Goal: Task Accomplishment & Management: Complete application form

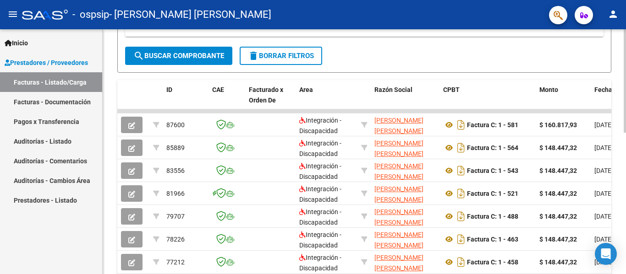
scroll to position [229, 0]
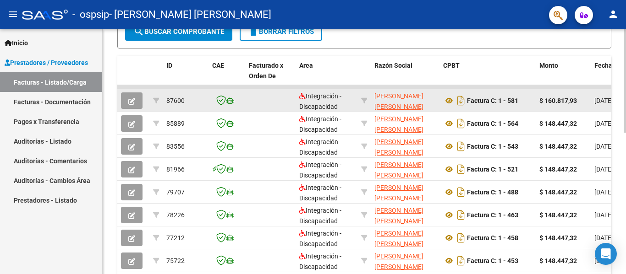
click at [131, 101] on icon "button" at bounding box center [131, 101] width 7 height 7
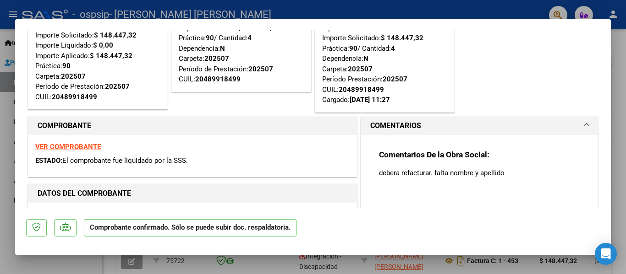
scroll to position [92, 0]
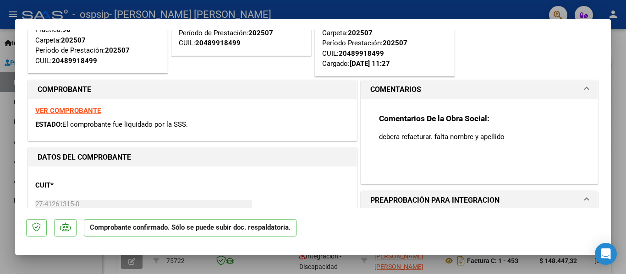
click at [82, 108] on strong "VER COMPROBANTE" at bounding box center [67, 111] width 65 height 8
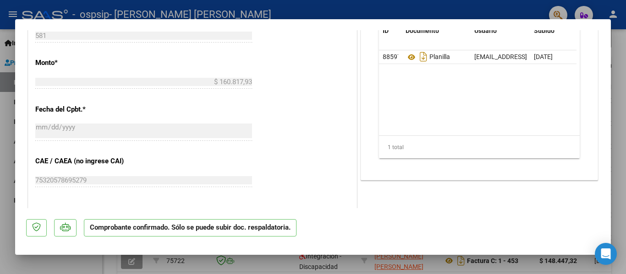
scroll to position [412, 0]
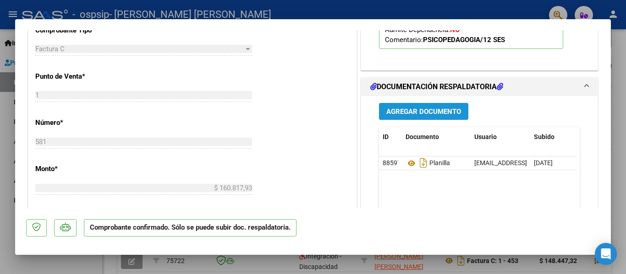
click at [414, 114] on span "Agregar Documento" at bounding box center [423, 112] width 75 height 8
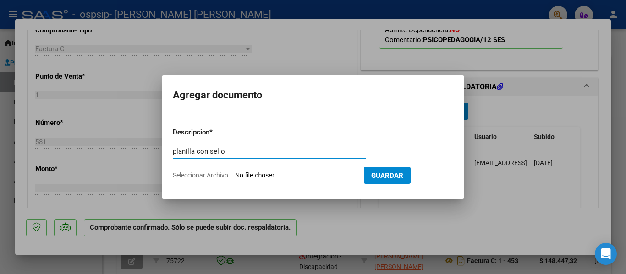
type input "planilla con sello"
click at [219, 180] on form "Descripcion * planilla con sello Escriba aquí una descripcion Seleccionar Archi…" at bounding box center [313, 153] width 280 height 67
click at [218, 176] on span "Seleccionar Archivo" at bounding box center [200, 175] width 55 height 7
click at [235, 176] on input "Seleccionar Archivo" at bounding box center [295, 176] width 121 height 9
type input "C:\fakepath\planilla con sello. [PERSON_NAME].jpeg"
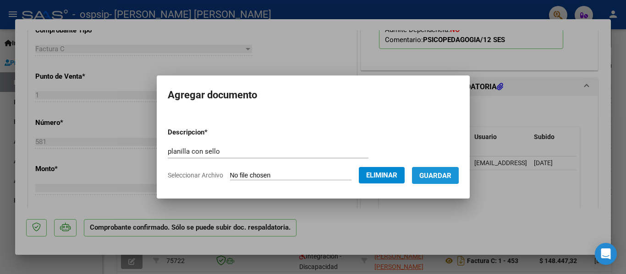
click at [436, 175] on span "Guardar" at bounding box center [435, 176] width 32 height 8
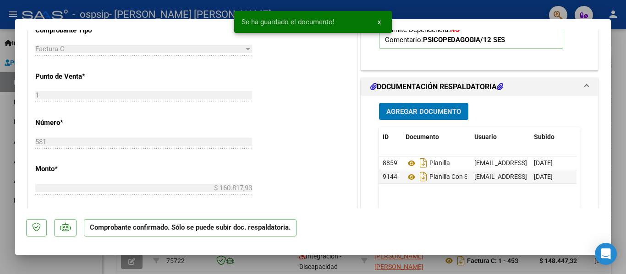
drag, startPoint x: 625, startPoint y: 195, endPoint x: 619, endPoint y: 196, distance: 6.5
click at [624, 196] on div at bounding box center [313, 137] width 626 height 274
type input "$ 0,00"
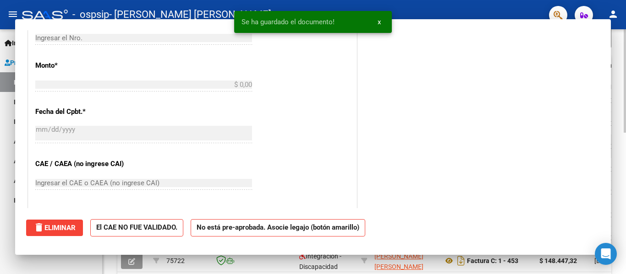
scroll to position [0, 0]
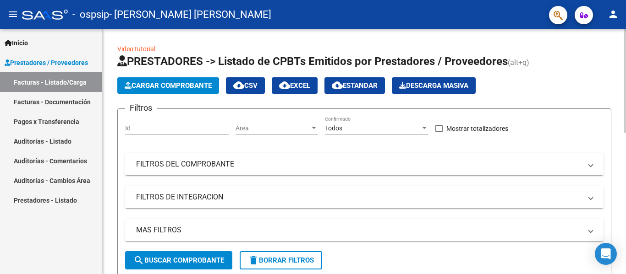
click at [196, 87] on span "Cargar Comprobante" at bounding box center [168, 86] width 87 height 8
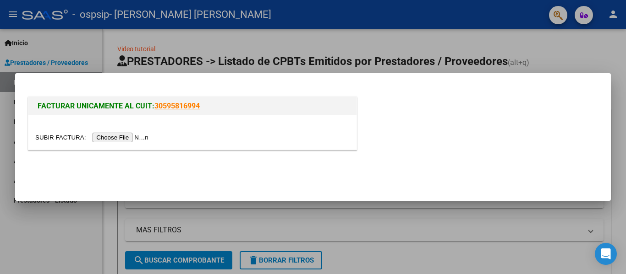
click at [148, 139] on input "file" at bounding box center [93, 138] width 116 height 10
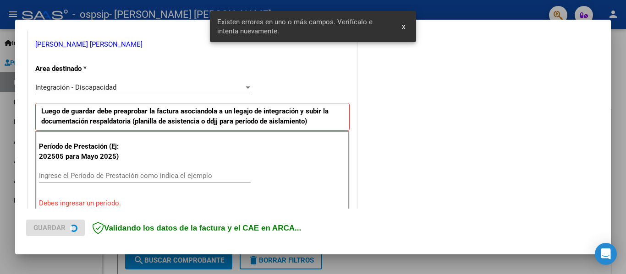
scroll to position [212, 0]
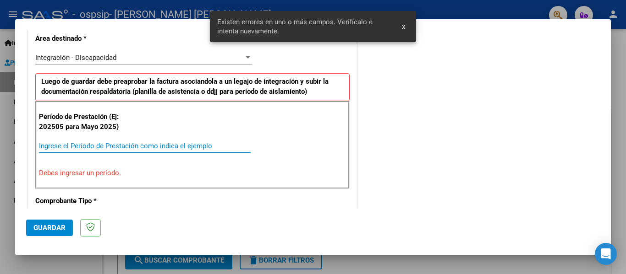
click at [114, 147] on input "Ingrese el Período de Prestación como indica el ejemplo" at bounding box center [145, 146] width 212 height 8
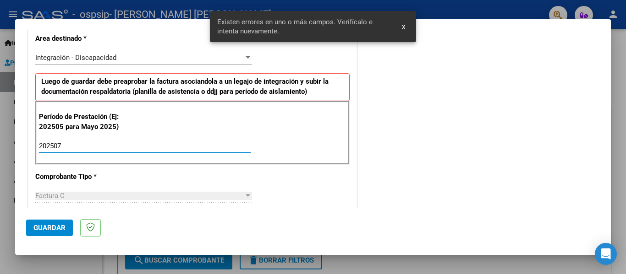
type input "202507"
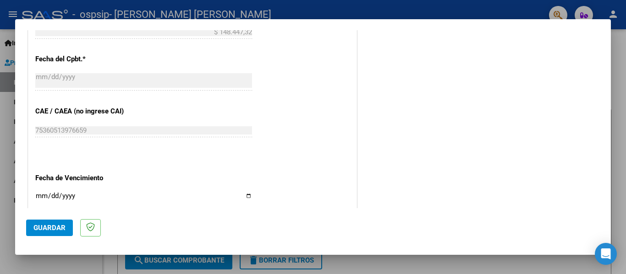
scroll to position [533, 0]
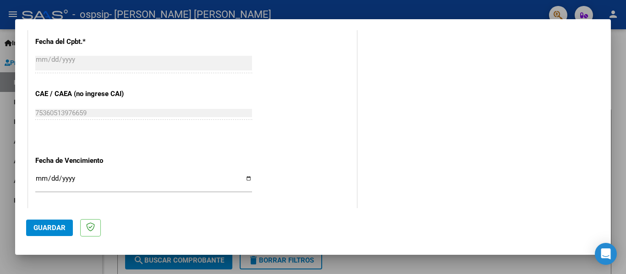
click at [42, 180] on input "Ingresar la fecha" at bounding box center [143, 182] width 217 height 15
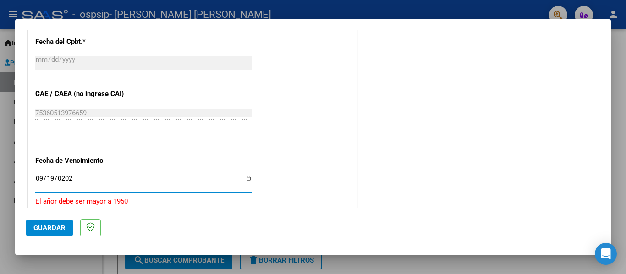
type input "[DATE]"
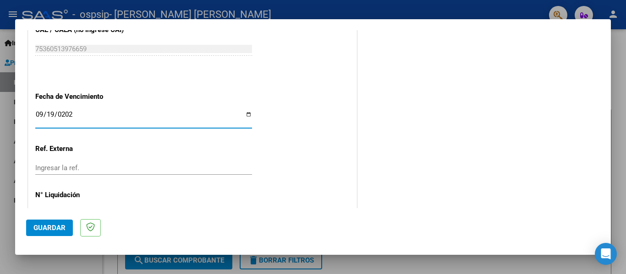
scroll to position [490, 0]
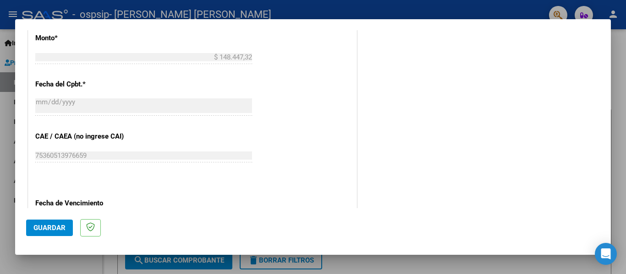
click at [49, 229] on span "Guardar" at bounding box center [49, 228] width 32 height 8
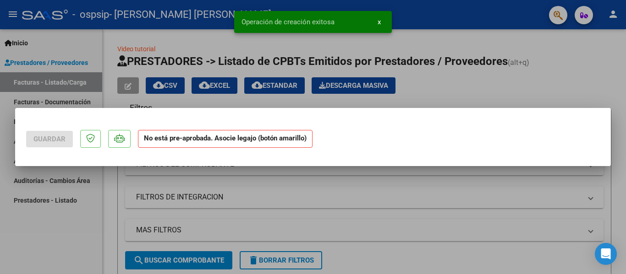
scroll to position [0, 0]
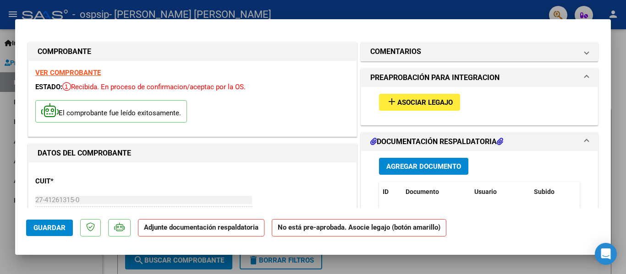
click at [401, 101] on span "Asociar Legajo" at bounding box center [424, 102] width 55 height 8
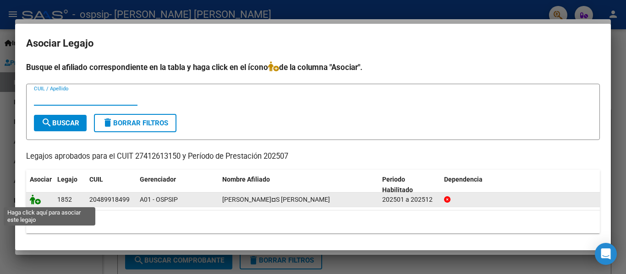
click at [39, 201] on icon at bounding box center [35, 200] width 11 height 10
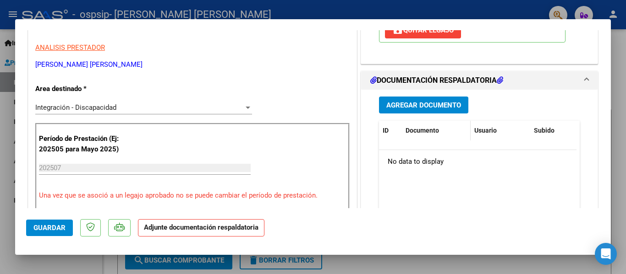
scroll to position [183, 0]
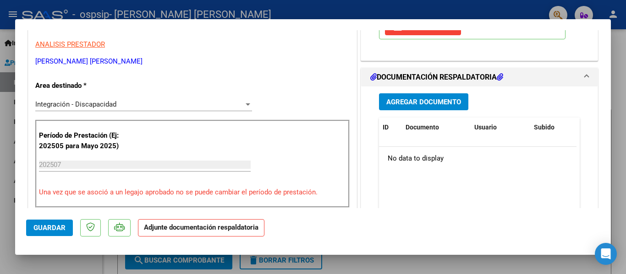
click at [436, 103] on span "Agregar Documento" at bounding box center [423, 102] width 75 height 8
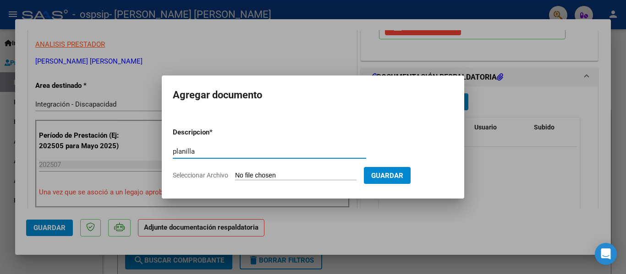
type input "planilla"
click at [219, 182] on form "Descripcion * planilla Escriba aquí una descripcion Seleccionar Archivo Guardar" at bounding box center [313, 153] width 280 height 67
click at [219, 174] on span "Seleccionar Archivo" at bounding box center [200, 175] width 55 height 7
click at [235, 174] on input "Seleccionar Archivo" at bounding box center [295, 176] width 121 height 9
type input "C:\fakepath\planilla con sello. [PERSON_NAME].jpeg"
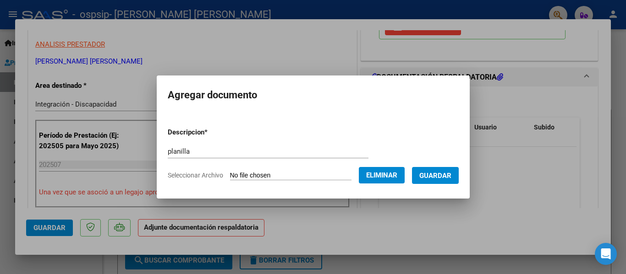
click at [435, 179] on span "Guardar" at bounding box center [435, 176] width 32 height 8
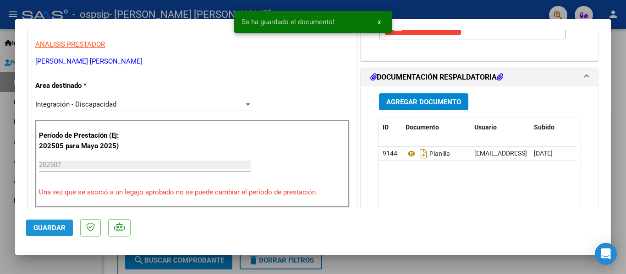
click at [60, 229] on span "Guardar" at bounding box center [49, 228] width 32 height 8
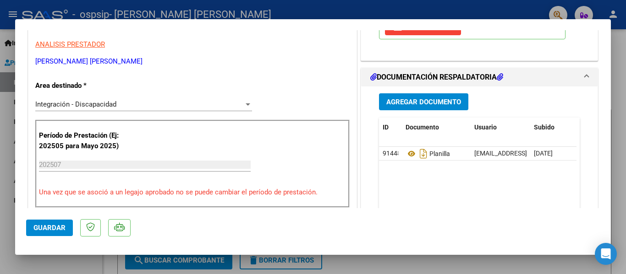
click at [49, 263] on div at bounding box center [313, 137] width 626 height 274
type input "$ 0,00"
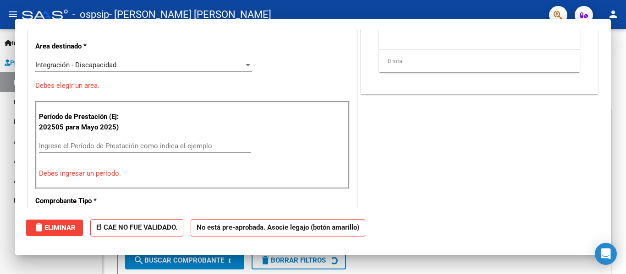
scroll to position [0, 0]
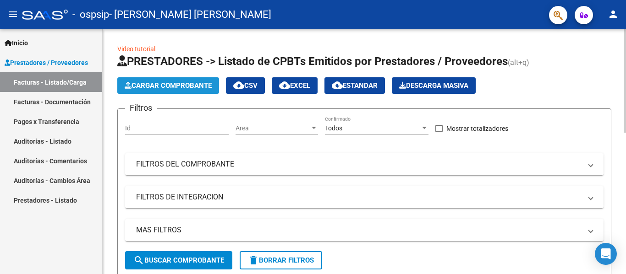
click at [200, 87] on span "Cargar Comprobante" at bounding box center [168, 86] width 87 height 8
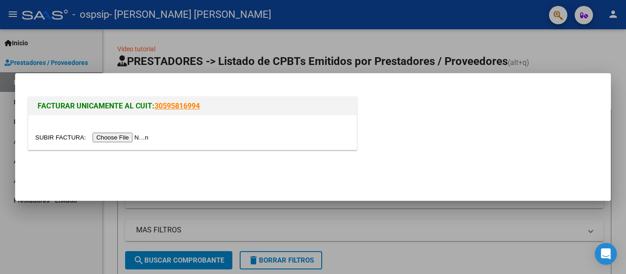
click at [132, 141] on input "file" at bounding box center [93, 138] width 116 height 10
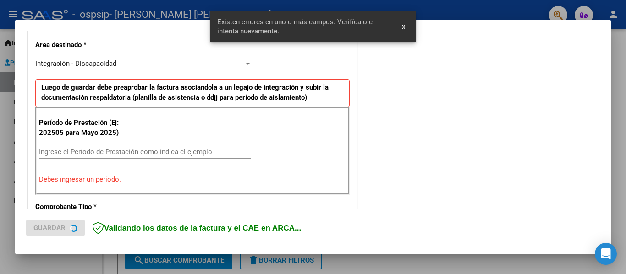
scroll to position [230, 0]
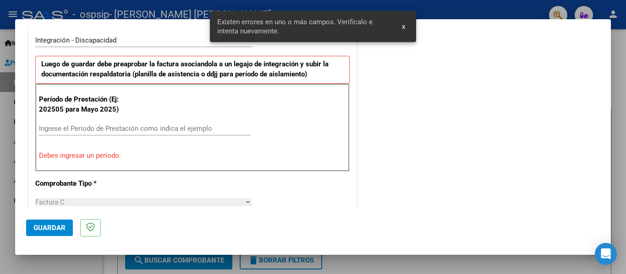
click at [150, 123] on div "Ingrese el Período de Prestación como indica el ejemplo" at bounding box center [145, 129] width 212 height 14
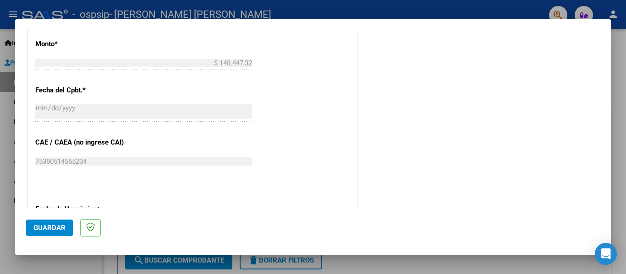
scroll to position [596, 0]
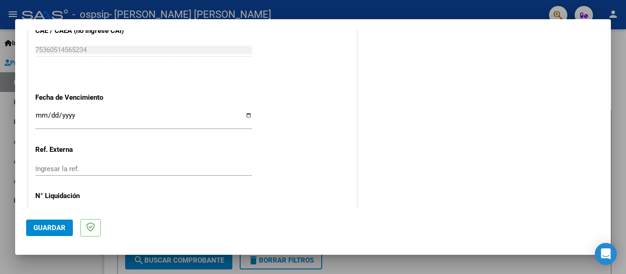
type input "202508"
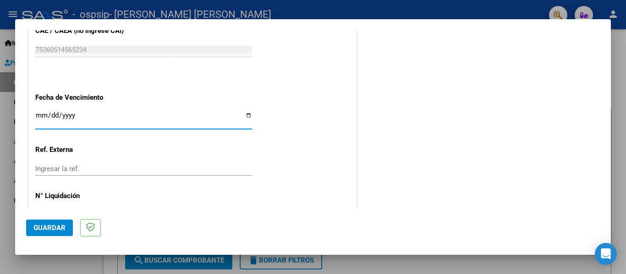
click at [39, 118] on input "Ingresar la fecha" at bounding box center [143, 119] width 217 height 15
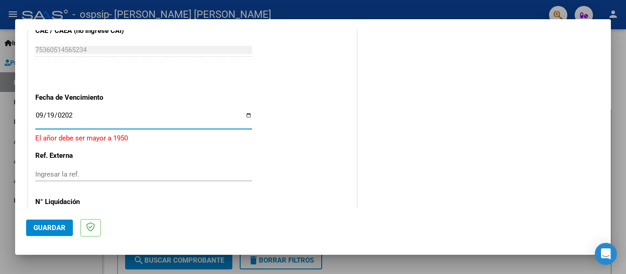
type input "[DATE]"
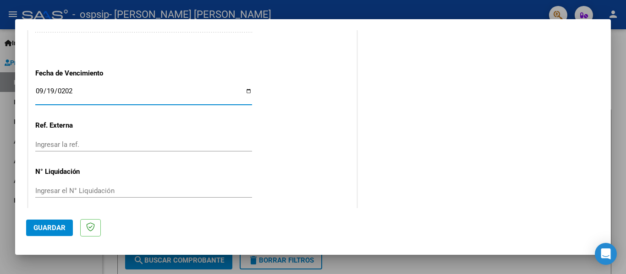
scroll to position [628, 0]
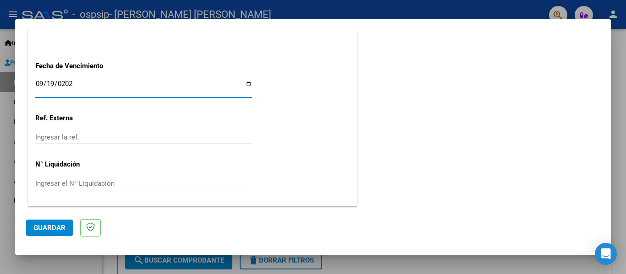
click at [44, 226] on span "Guardar" at bounding box center [49, 228] width 32 height 8
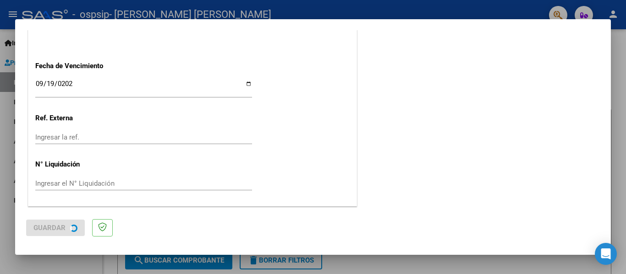
scroll to position [0, 0]
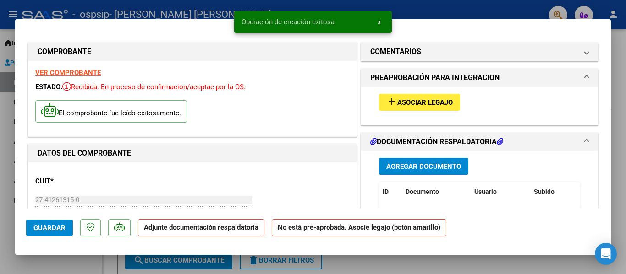
click at [435, 105] on span "Asociar Legajo" at bounding box center [424, 102] width 55 height 8
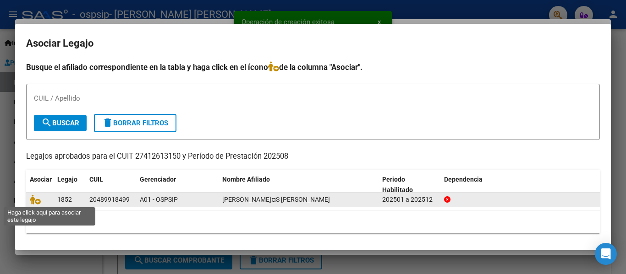
click at [41, 201] on span at bounding box center [37, 199] width 14 height 7
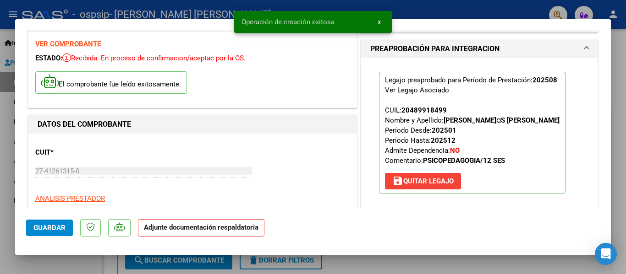
scroll to position [183, 0]
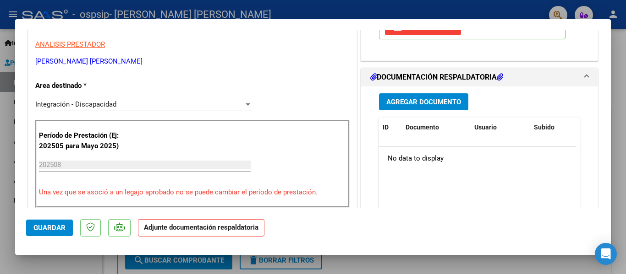
click at [415, 105] on span "Agregar Documento" at bounding box center [423, 102] width 75 height 8
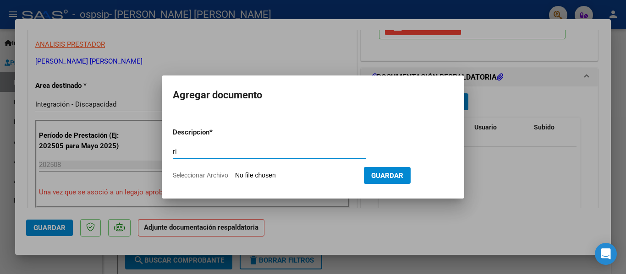
type input "r"
type input "[PERSON_NAME]"
click at [284, 174] on input "Seleccionar Archivo" at bounding box center [295, 176] width 121 height 9
type input "C:\fakepath\[PERSON_NAME]. [PERSON_NAME].pdf"
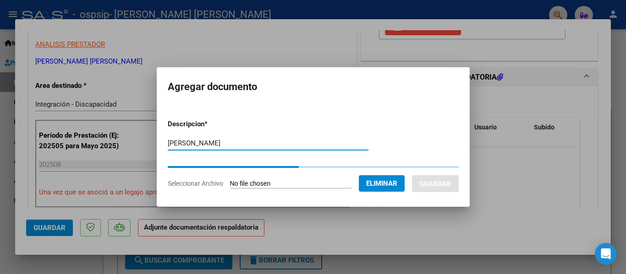
click at [234, 140] on input "[PERSON_NAME]" at bounding box center [268, 143] width 201 height 8
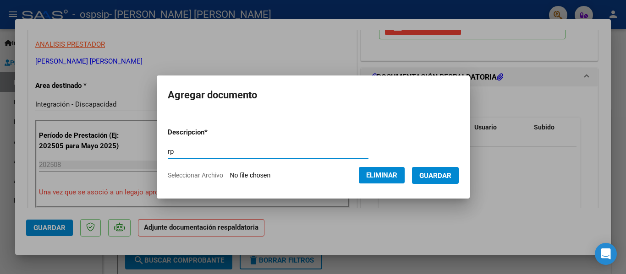
type input "r"
type input "planilla"
click at [446, 179] on span "Guardar" at bounding box center [435, 176] width 32 height 8
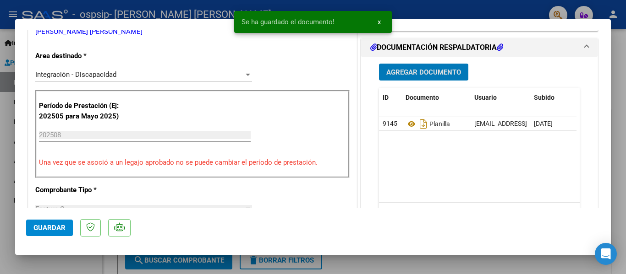
scroll to position [229, 0]
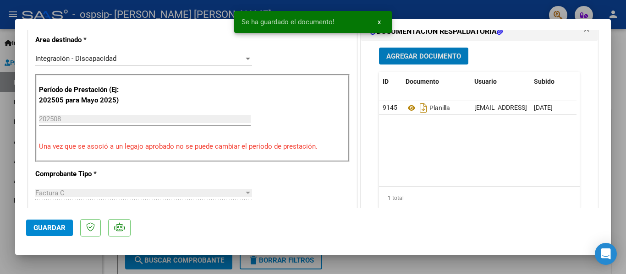
click at [51, 229] on span "Guardar" at bounding box center [49, 228] width 32 height 8
